Goal: Register for event/course

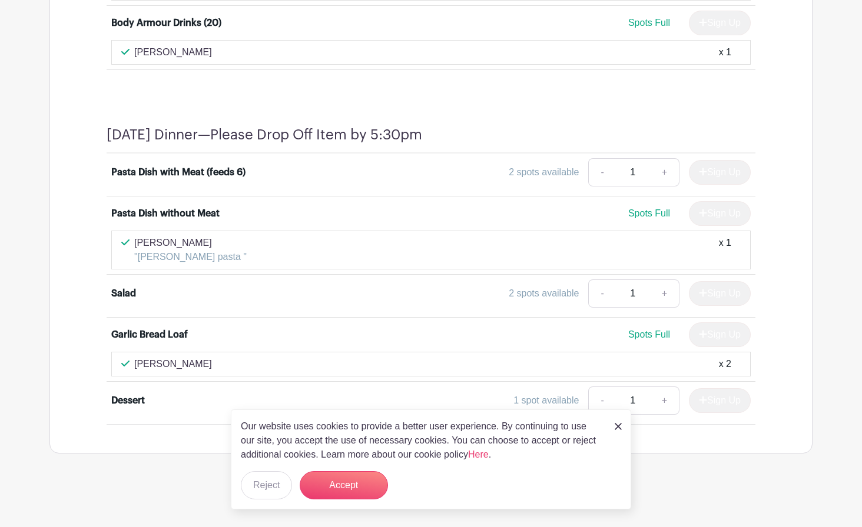
scroll to position [1540, 0]
click at [341, 468] on div "Our website uses cookies to provide a better user experience. By continuing to …" at bounding box center [431, 460] width 400 height 100
click at [341, 463] on div "Our website uses cookies to provide a better user experience. By continuing to …" at bounding box center [431, 460] width 400 height 100
click at [274, 456] on p "Our website uses cookies to provide a better user experience. By continuing to …" at bounding box center [421, 441] width 361 height 42
click at [618, 392] on div "[DATE] Dinner—Please Drop Off Item by 5:30pm Pasta Dish with Meat (feeds 6) 2 s…" at bounding box center [430, 275] width 705 height 355
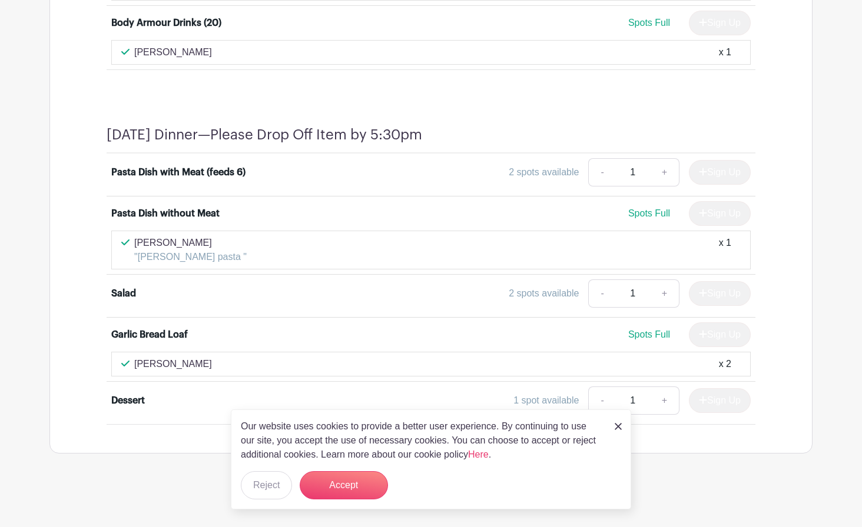
click at [617, 393] on div "[DATE] Dinner—Please Drop Off Item by 5:30pm Pasta Dish with Meat (feeds 6) 2 s…" at bounding box center [430, 275] width 705 height 355
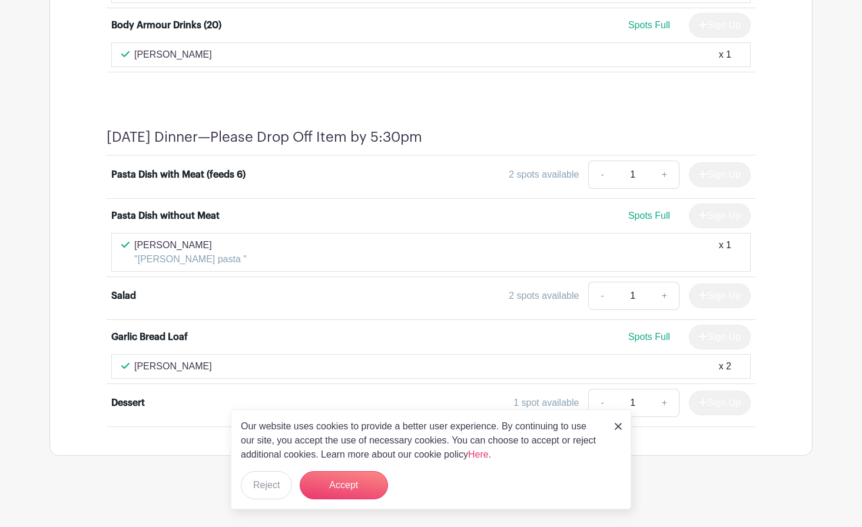
click at [619, 424] on img at bounding box center [617, 426] width 7 height 7
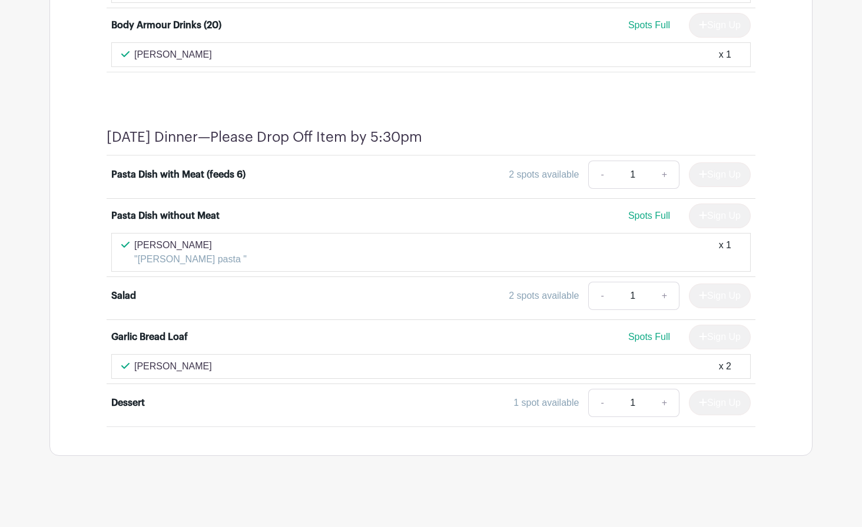
click at [717, 404] on div "Sign Up" at bounding box center [714, 403] width 71 height 25
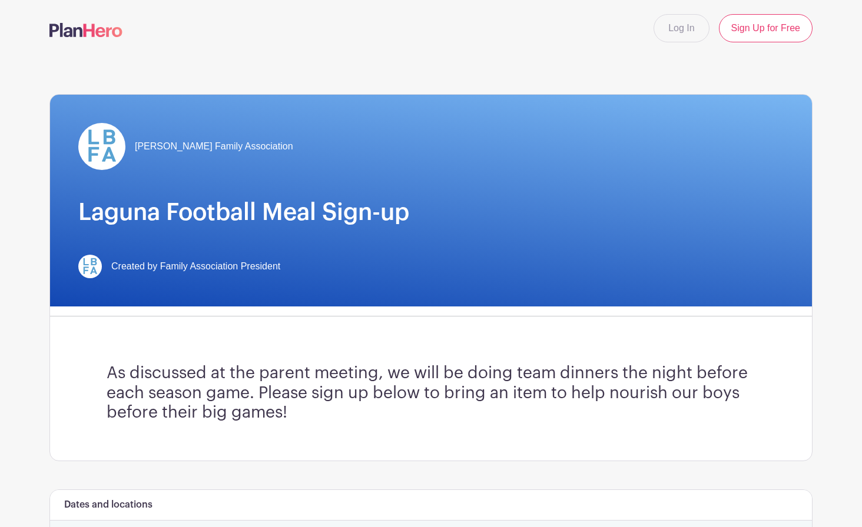
scroll to position [0, 0]
click at [690, 29] on link "Log In" at bounding box center [680, 28] width 55 height 28
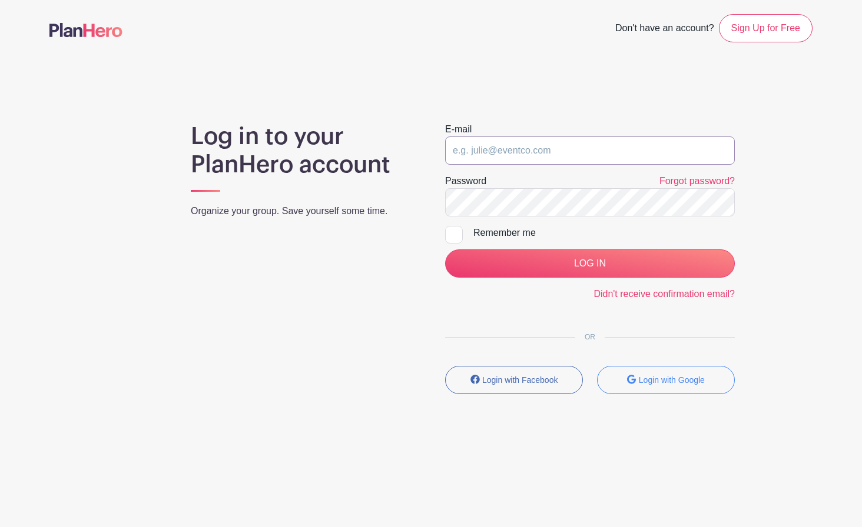
type input "[EMAIL_ADDRESS][DOMAIN_NAME]"
click at [590, 264] on input "LOG IN" at bounding box center [590, 264] width 290 height 28
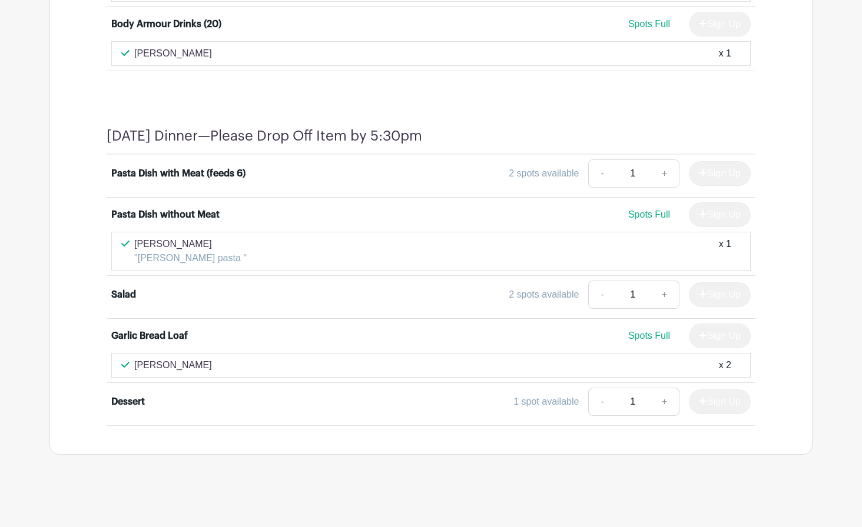
scroll to position [1493, 0]
click at [719, 393] on div "Sign Up" at bounding box center [714, 402] width 71 height 25
click at [719, 394] on div "Sign Up" at bounding box center [714, 402] width 71 height 25
click at [714, 398] on div "Sign Up" at bounding box center [714, 402] width 71 height 25
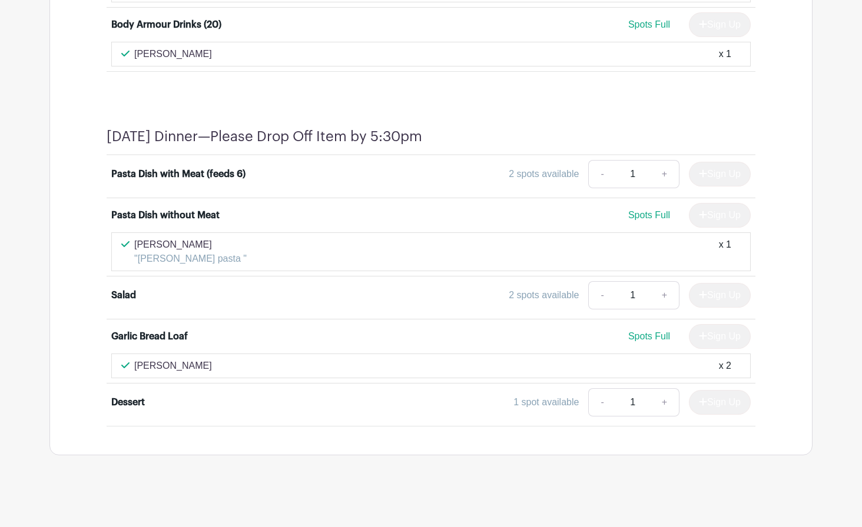
click at [714, 398] on div "Sign Up" at bounding box center [714, 402] width 71 height 25
click at [702, 401] on div "Sign Up" at bounding box center [714, 402] width 71 height 25
click at [702, 404] on div "Sign Up" at bounding box center [714, 402] width 71 height 25
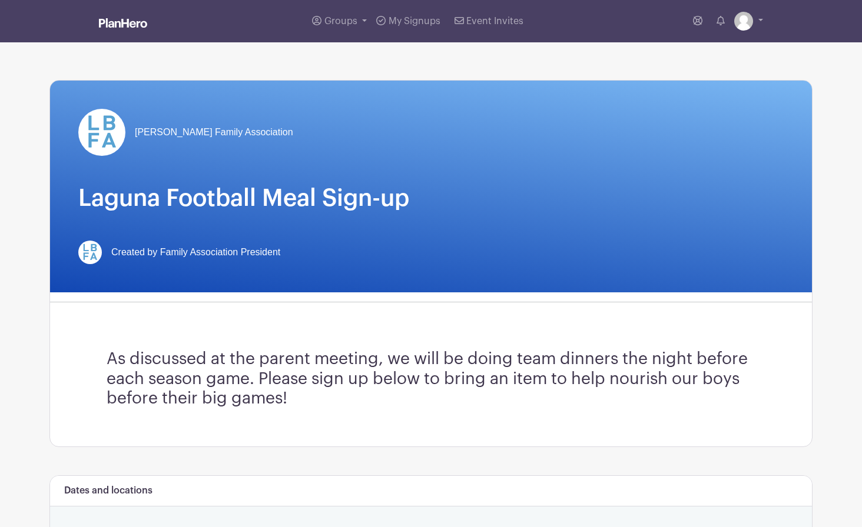
scroll to position [0, 0]
click at [92, 253] on img at bounding box center [90, 253] width 24 height 24
click at [416, 25] on span "My Signups" at bounding box center [414, 20] width 52 height 9
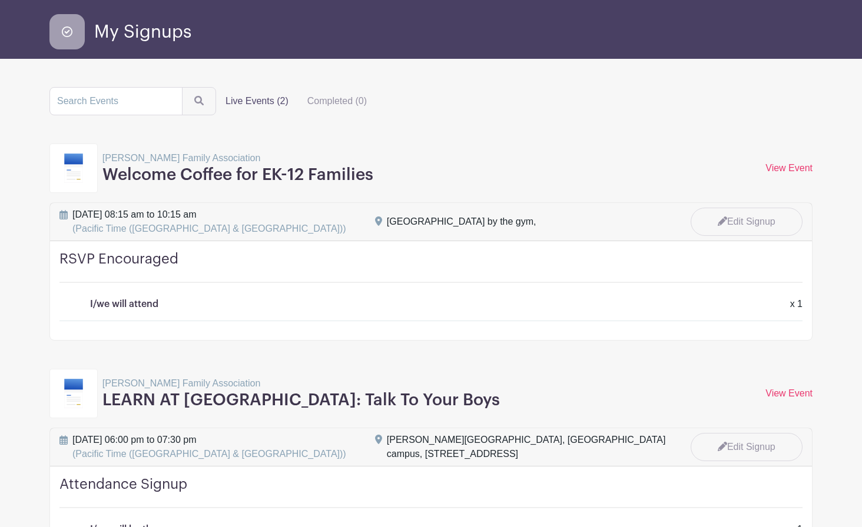
scroll to position [34, 0]
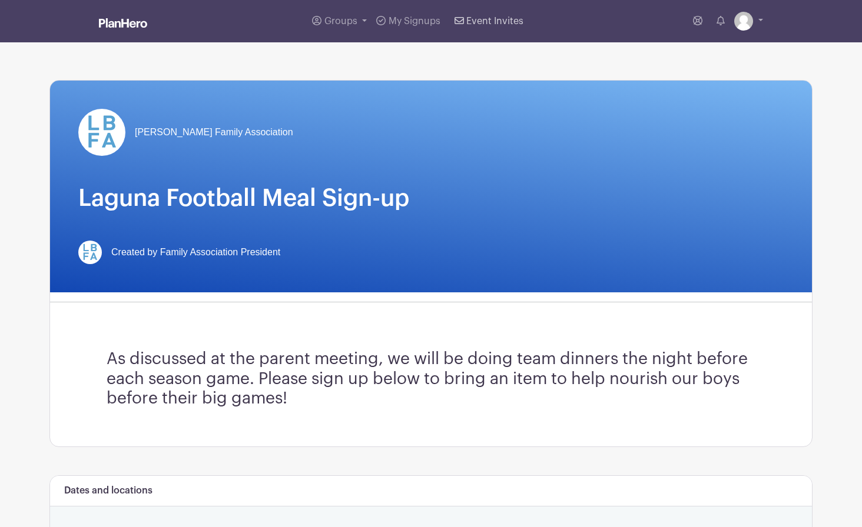
click at [484, 23] on span "Event Invites" at bounding box center [494, 20] width 57 height 9
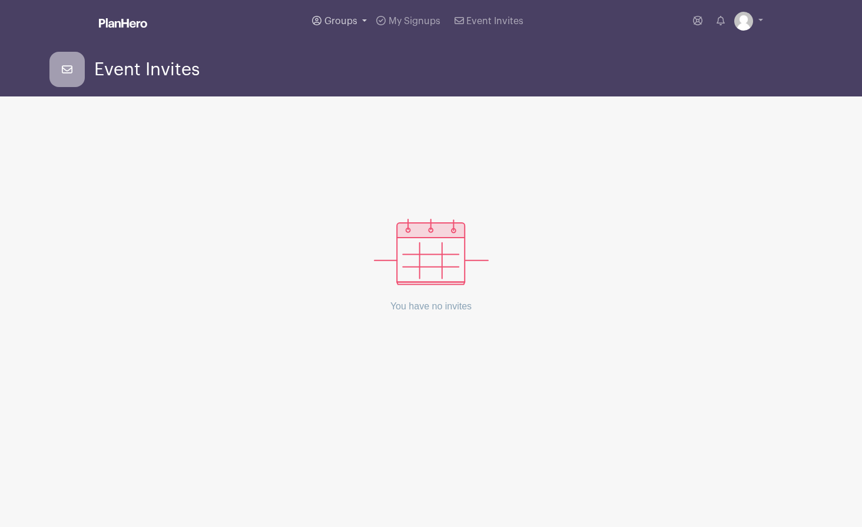
click at [345, 22] on span "Groups" at bounding box center [340, 20] width 33 height 9
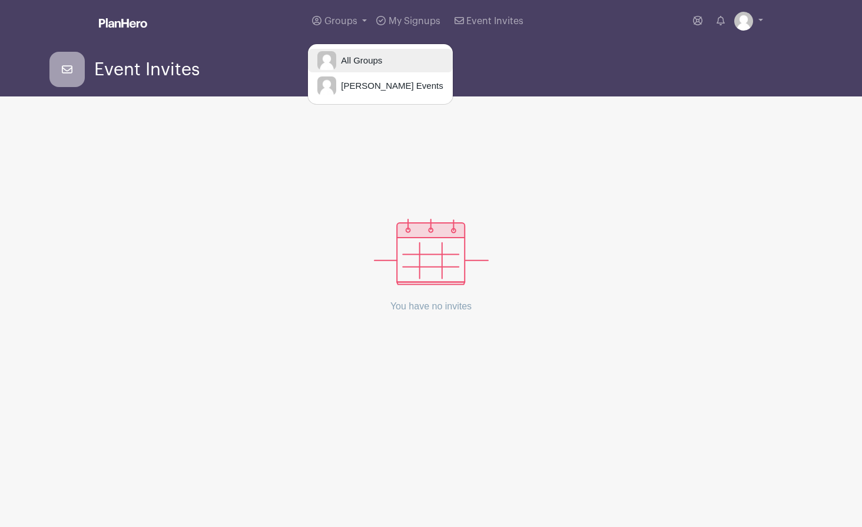
click at [371, 57] on span "All Groups" at bounding box center [359, 61] width 46 height 14
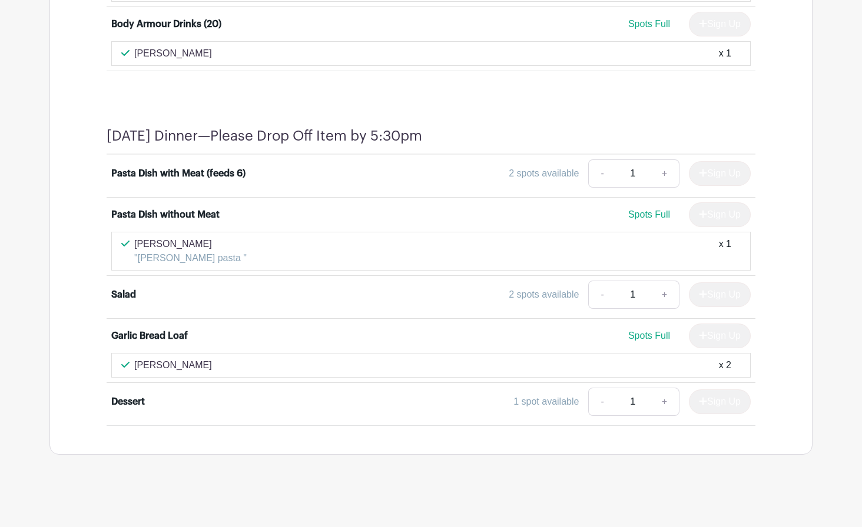
scroll to position [1493, 0]
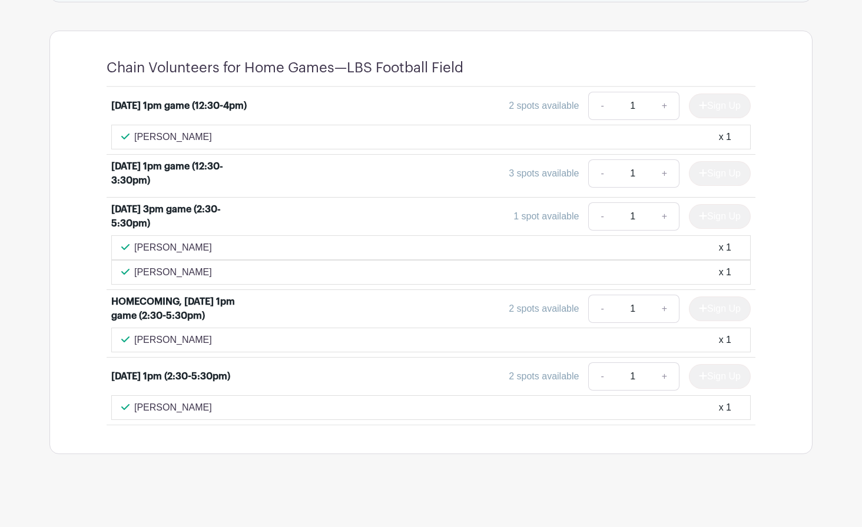
scroll to position [603, 0]
